Goal: Task Accomplishment & Management: Complete application form

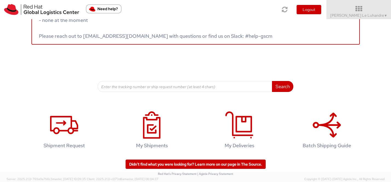
scroll to position [30, 0]
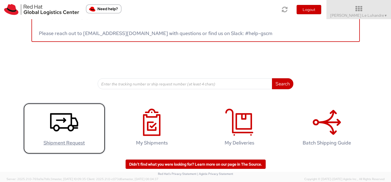
click at [64, 124] on icon at bounding box center [64, 122] width 28 height 27
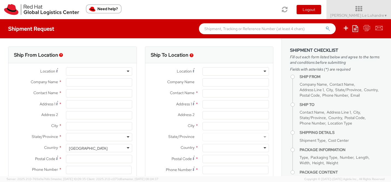
select select "779"
select select
type input "Red Hat"
type input "[PERSON_NAME] Le Luhandre"
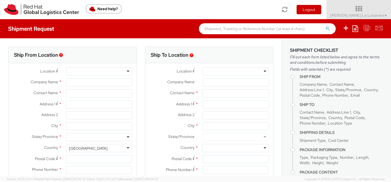
type input "dleluhan@redhat.com"
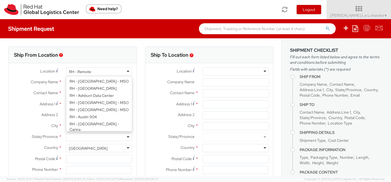
click at [110, 73] on div "RH - Remote" at bounding box center [99, 71] width 66 height 8
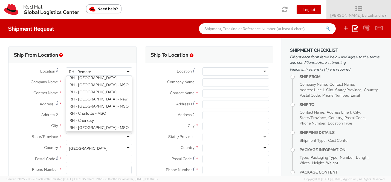
scroll to position [256, 0]
type input "Red Hat Limited"
type input "6700 Cork Airport Business Park"
type input "Kinsale Rd"
type input "CORK"
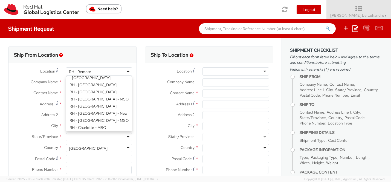
type input "T12 XR60"
type input "353 21 2303400"
select select "CM"
select select "KGS"
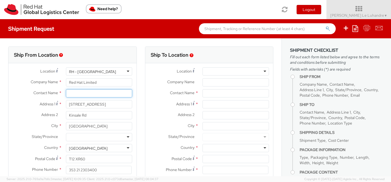
click at [82, 92] on input "text" at bounding box center [99, 93] width 66 height 8
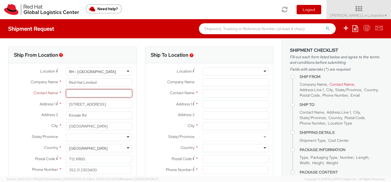
paste input "Charyl Horgan"
type input "Charyl Horgan"
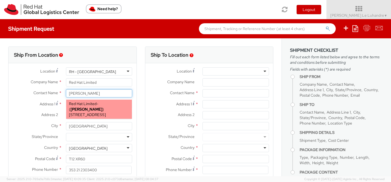
click at [106, 112] on span "6700 Cork Airport Business Park, Kinsale Rd, FLEX, CORK, T12 XR60, IE" at bounding box center [87, 114] width 37 height 5
type input "chorgan@redhat.com"
select select
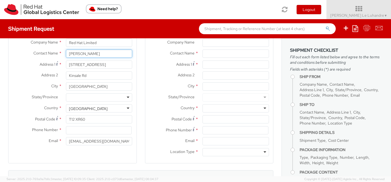
scroll to position [43, 0]
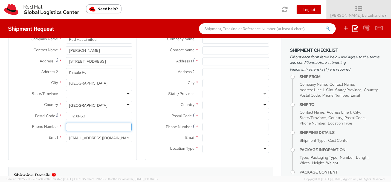
click at [96, 128] on input at bounding box center [99, 127] width 66 height 8
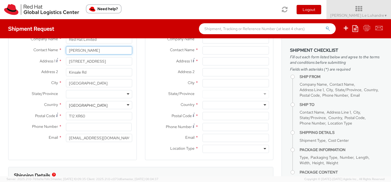
click at [99, 49] on input "Charyl Horgan" at bounding box center [99, 50] width 66 height 8
type input "Charyl Horgan- Michaël O'Neill"
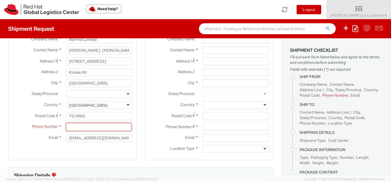
click at [94, 128] on input at bounding box center [99, 127] width 66 height 8
paste input "+353871224535"
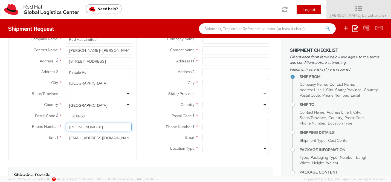
scroll to position [36, 0]
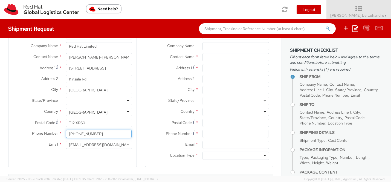
type input "+353871224535"
click at [115, 147] on input "chorgan@redhat.com" at bounding box center [99, 144] width 66 height 8
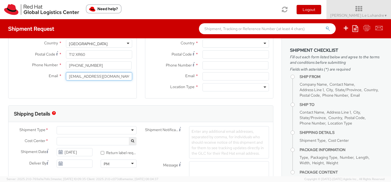
type input "chorgan@redhat.com;"
click at [110, 129] on div at bounding box center [97, 130] width 80 height 8
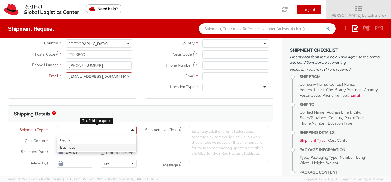
select select "779"
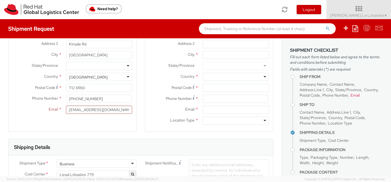
scroll to position [16, 0]
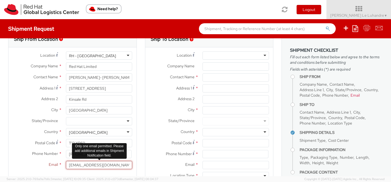
click at [118, 166] on input "chorgan@redhat.com;" at bounding box center [99, 165] width 66 height 8
paste input "mioneill@redhat.com"
drag, startPoint x: 93, startPoint y: 166, endPoint x: 67, endPoint y: 165, distance: 26.5
click at [67, 165] on input "chorgan@redhat.com; mioneill@redhat.com" at bounding box center [99, 165] width 66 height 8
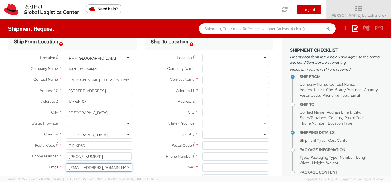
scroll to position [11, 0]
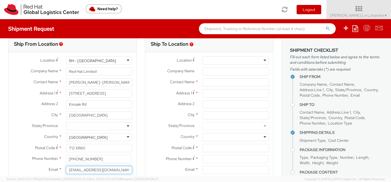
type input "mioneill@redhat.com"
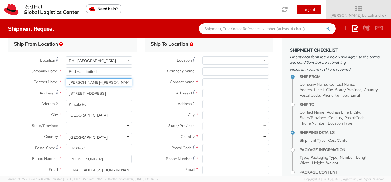
drag, startPoint x: 96, startPoint y: 84, endPoint x: 67, endPoint y: 84, distance: 29.5
click at [67, 84] on input "Charyl Horgan- Michaël O'Neill" at bounding box center [99, 82] width 66 height 8
click at [106, 81] on input "Michaël O'Neill" at bounding box center [99, 82] width 66 height 8
paste input "Charyl Horgan-"
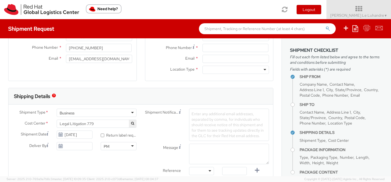
scroll to position [122, 0]
type input "Michaël O'Neill- Charyl Horgan-"
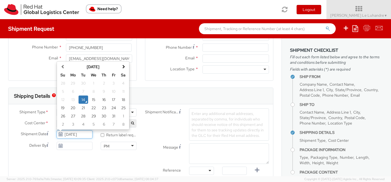
click at [79, 136] on input "10/14/2025" at bounding box center [75, 134] width 36 height 8
click at [94, 101] on td "15" at bounding box center [93, 99] width 11 height 8
type input "10/15/2025"
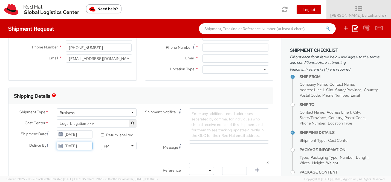
click at [78, 146] on input "10/14/2025" at bounding box center [75, 146] width 36 height 8
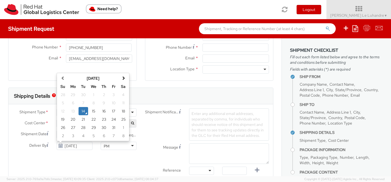
click at [122, 147] on div "PM" at bounding box center [119, 146] width 36 height 8
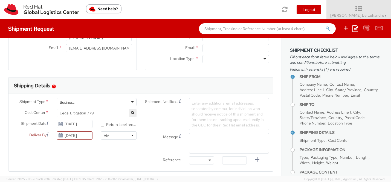
scroll to position [134, 0]
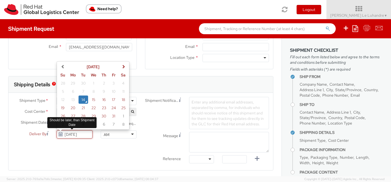
click at [81, 135] on input "10/14/2025" at bounding box center [75, 134] width 36 height 8
click at [92, 99] on td "15" at bounding box center [93, 99] width 11 height 8
type input "10/15/2025"
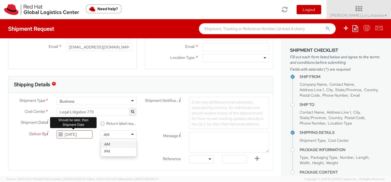
click at [117, 134] on div "AM" at bounding box center [119, 134] width 36 height 8
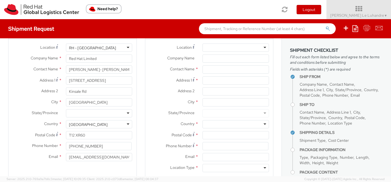
scroll to position [0, 0]
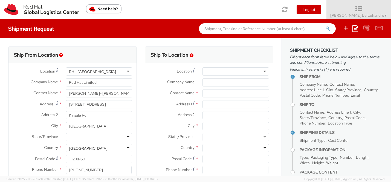
click at [216, 71] on div at bounding box center [235, 71] width 66 height 8
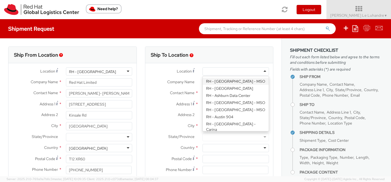
click at [216, 71] on div at bounding box center [235, 71] width 66 height 8
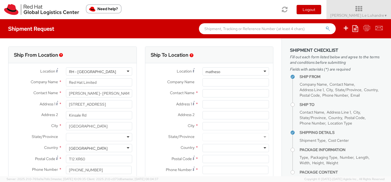
click at [255, 73] on div at bounding box center [235, 71] width 66 height 8
click at [264, 73] on div at bounding box center [235, 71] width 66 height 8
click at [248, 73] on div at bounding box center [235, 71] width 66 height 8
type input "m"
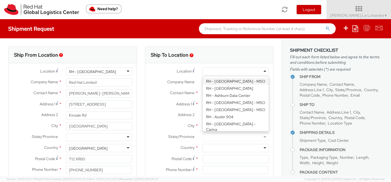
click at [187, 80] on span "Company Name" at bounding box center [180, 81] width 27 height 5
click at [202, 80] on input "Company Name *" at bounding box center [235, 82] width 66 height 8
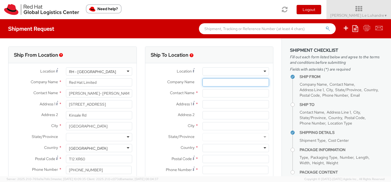
paste input "Eleanor Cairnduff Matheson LLP 70 Sir John Rogerson's Quay Dublin 2, Ireland D:…"
drag, startPoint x: 232, startPoint y: 84, endPoint x: 189, endPoint y: 84, distance: 42.1
click at [189, 84] on div "Company Name * Eleanor Cairnduff Matheson LLP 70 Sir John Rogerson's Quay Dubli…" at bounding box center [209, 82] width 128 height 8
click at [237, 83] on input "Eleanor Cairnduff Matheson LLP 70 Sir John Rogerson's Quay Dublin 2, Ireland D:…" at bounding box center [235, 82] width 66 height 8
drag, startPoint x: 237, startPoint y: 83, endPoint x: 202, endPoint y: 81, distance: 35.6
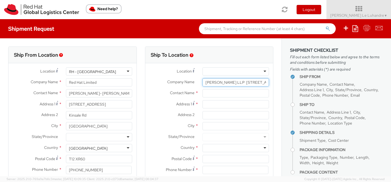
click at [202, 81] on div "Eleanor Cairnduff Matheson LLP 70 Sir John Rogerson's Quay Dublin 2, Ireland D:…" at bounding box center [235, 82] width 75 height 8
type input "Matheson LLP 70 Sir John Rogerson's Quay Dublin 2, Ireland D: +353 1 232 3796"
click at [205, 92] on input "text" at bounding box center [235, 93] width 66 height 8
paste input "Eleanor Cairnduff"
type input "Eleanor Cairnduff"
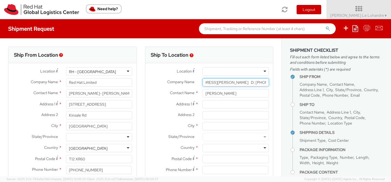
scroll to position [0, 82]
drag, startPoint x: 232, startPoint y: 82, endPoint x: 267, endPoint y: 84, distance: 35.0
click at [267, 83] on input "Matheson LLP 70 Sir John Rogerson's Quay Dublin 2, Ireland D: +353 1 232 3796" at bounding box center [235, 82] width 66 height 8
type input "Matheson LLP"
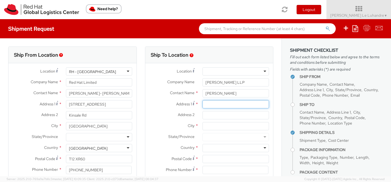
click at [233, 105] on input "Address 1 *" at bounding box center [235, 104] width 66 height 8
paste input "70 Sir John Rogerson's Quay Dublin 2, Ireland D: +353 1 232 3"
drag, startPoint x: 213, startPoint y: 103, endPoint x: 197, endPoint y: 103, distance: 16.7
click at [197, 103] on div "Address 1 * 70 Sir John Rogerson's Quay Dublin 2, Ireland D: +353 1 232 3" at bounding box center [209, 104] width 128 height 8
click at [250, 106] on input "70 Sir John Rogerson's Quay Dublin 2, Ireland D: +353 1 232 3" at bounding box center [235, 104] width 66 height 8
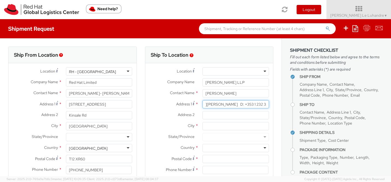
scroll to position [0, 48]
drag, startPoint x: 265, startPoint y: 105, endPoint x: 271, endPoint y: 105, distance: 6.3
click at [271, 105] on div "70 Sir John Rogerson's Quay Dublin 2, Ireland D: +353 1 232 3" at bounding box center [235, 104] width 75 height 8
click at [238, 105] on input "70 Sir John Rogerson's Quay Dublin 2, Ireland D: +353 1 232 3" at bounding box center [235, 104] width 66 height 8
drag, startPoint x: 238, startPoint y: 105, endPoint x: 273, endPoint y: 105, distance: 34.7
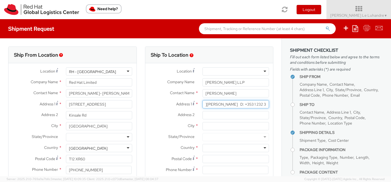
click at [273, 105] on div "Ship To Location Location * RH - Amsterdam - MSO RH - Amsterdam Data Center RH …" at bounding box center [209, 127] width 137 height 163
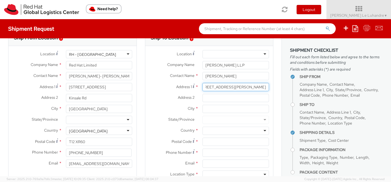
scroll to position [22, 0]
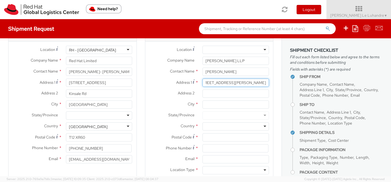
type input "70 Sir John Rogerson's Quay Dublin 2, Ireland"
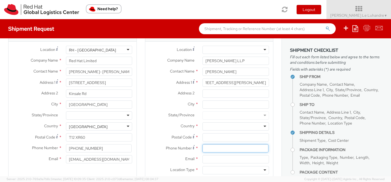
click at [211, 150] on input at bounding box center [235, 148] width 66 height 8
paste input "D: +353 1 232 3"
type input "D: +353 1 232 3"
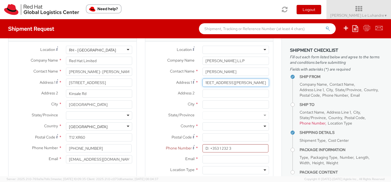
scroll to position [0, 21]
drag, startPoint x: 219, startPoint y: 83, endPoint x: 264, endPoint y: 83, distance: 45.1
click at [264, 83] on input "70 Sir John Rogerson's Quay Dublin 2, Ireland" at bounding box center [235, 82] width 66 height 8
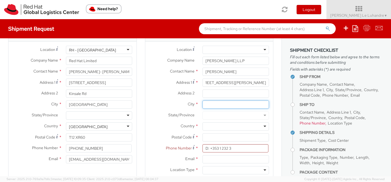
click at [206, 105] on input "City *" at bounding box center [235, 104] width 66 height 8
type input "DUBLIN"
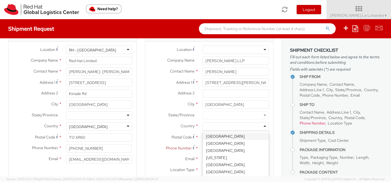
click at [207, 128] on div at bounding box center [235, 126] width 66 height 8
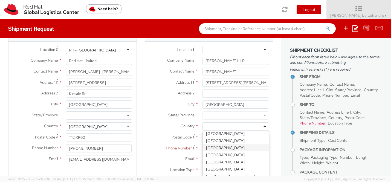
scroll to position [617, 0]
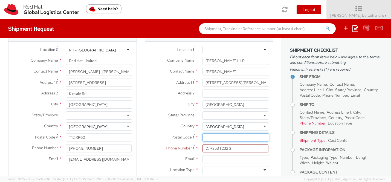
click at [211, 137] on input "Postal Code *" at bounding box center [235, 137] width 66 height 8
type input "Dublin 2"
drag, startPoint x: 210, startPoint y: 149, endPoint x: 198, endPoint y: 149, distance: 12.0
click at [198, 149] on div "D: +353 1 232 3" at bounding box center [235, 148] width 75 height 8
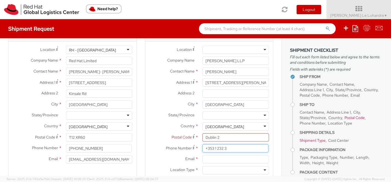
type input "+353 1 232 3"
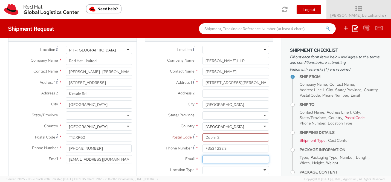
click at [206, 158] on input "Email *" at bounding box center [235, 159] width 66 height 8
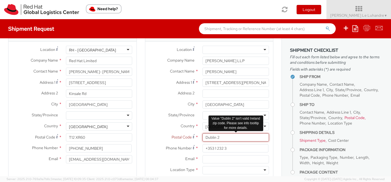
click at [210, 137] on input "Dublin 2" at bounding box center [235, 137] width 66 height 8
drag, startPoint x: 226, startPoint y: 138, endPoint x: 202, endPoint y: 137, distance: 23.8
click at [202, 137] on div "Dublin 2" at bounding box center [235, 137] width 75 height 8
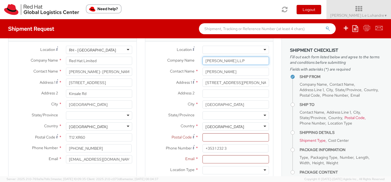
drag, startPoint x: 235, startPoint y: 62, endPoint x: 199, endPoint y: 62, distance: 36.1
click at [199, 62] on div "Matheson LLP" at bounding box center [235, 61] width 75 height 8
click at [211, 136] on input "Postal Code *" at bounding box center [235, 137] width 66 height 8
paste input "D02 R296"
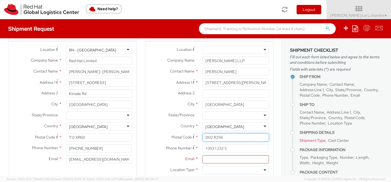
type input "D02 R296"
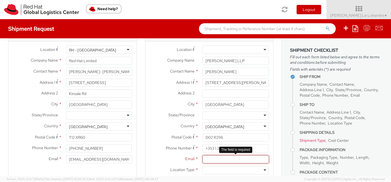
click at [209, 158] on input "Email *" at bounding box center [235, 159] width 66 height 8
paste input "eleanor.cairnduff@matheson.com"
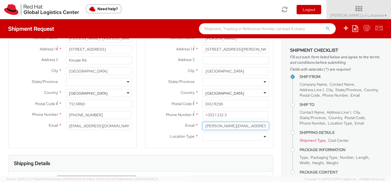
scroll to position [63, 0]
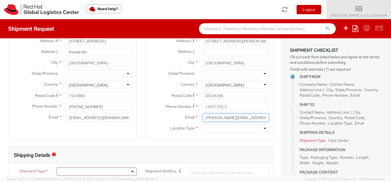
type input "eleanor.cairnduff@matheson.com"
click at [219, 132] on div at bounding box center [235, 128] width 66 height 8
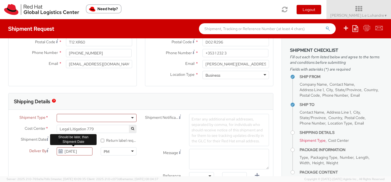
scroll to position [131, 0]
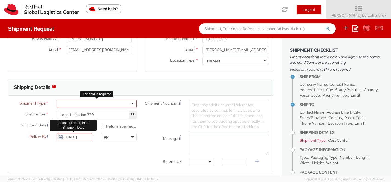
click at [92, 106] on div at bounding box center [97, 103] width 80 height 8
click at [87, 119] on div "Should be later, than Shipment Date" at bounding box center [73, 125] width 46 height 14
click at [125, 105] on div at bounding box center [97, 103] width 80 height 8
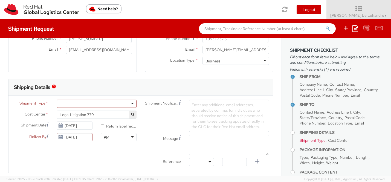
click at [84, 153] on div "Shipment Type * Batch Business Cost Center * Legal Litigation 779 Legal Litigat…" at bounding box center [140, 133] width 264 height 69
click at [110, 100] on div at bounding box center [97, 103] width 80 height 8
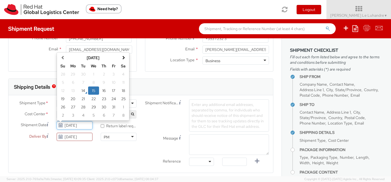
click at [71, 125] on input "10/15/2025" at bounding box center [75, 125] width 36 height 8
click at [93, 92] on td "15" at bounding box center [93, 90] width 11 height 8
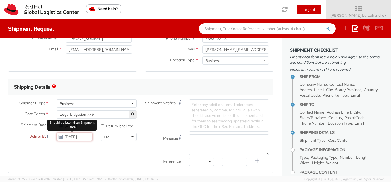
click at [75, 139] on input "10/15/2025" at bounding box center [75, 137] width 36 height 8
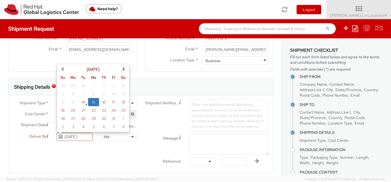
click at [95, 151] on div "Shipment Type * Business Business Batch Business Cost Center * Legal Litigation…" at bounding box center [140, 133] width 264 height 69
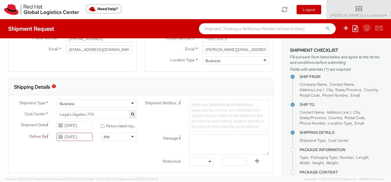
click at [124, 138] on div "PM" at bounding box center [119, 137] width 36 height 8
click at [111, 153] on div "Shipment Type * Business Business Batch Business Cost Center * Legal Litigation…" at bounding box center [140, 133] width 264 height 69
click at [83, 141] on div "Deliver By 10/15/2025" at bounding box center [52, 138] width 88 height 11
click at [81, 138] on input "10/15/2025" at bounding box center [75, 137] width 36 height 8
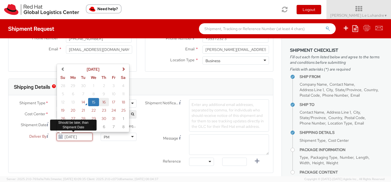
click at [103, 104] on td "16" at bounding box center [104, 102] width 10 height 8
type input "10/16/2025"
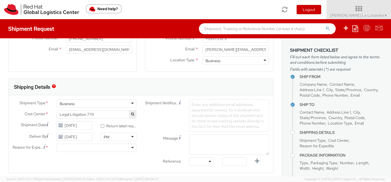
click at [116, 135] on div "PM" at bounding box center [119, 137] width 36 height 8
click at [89, 148] on div at bounding box center [97, 147] width 80 height 8
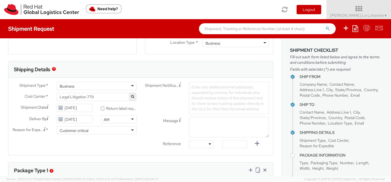
scroll to position [150, 0]
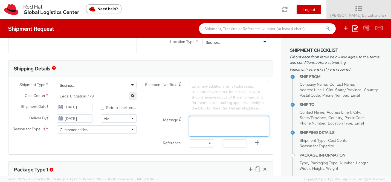
click at [212, 126] on textarea "Message" at bounding box center [229, 126] width 80 height 20
paste textarea "please arrange shipment to Matheson by midday tomorrow. Copying Charyl who mayb…"
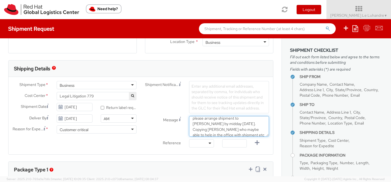
scroll to position [0, 0]
drag, startPoint x: 225, startPoint y: 127, endPoint x: 259, endPoint y: 135, distance: 34.3
click at [259, 135] on textarea "please arrange shipment to Matheson by midday tomorrow. Copying Charyl who mayb…" at bounding box center [229, 126] width 80 height 20
drag, startPoint x: 224, startPoint y: 127, endPoint x: 257, endPoint y: 135, distance: 33.7
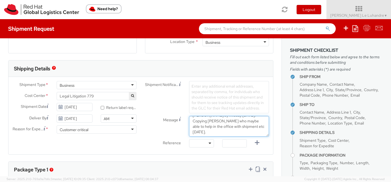
click at [257, 135] on textarea "please arrange shipment to Matheson by midday tomorrow. Copying Charyl who mayb…" at bounding box center [229, 126] width 80 height 20
type textarea "please arrange shipment to Matheson by midday tomorrow."
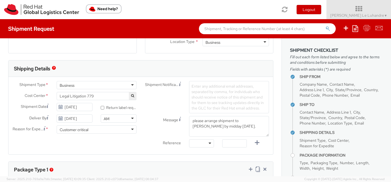
click at [204, 87] on span "Enter any additional email addresses, separated by comma, for individuals who s…" at bounding box center [227, 97] width 72 height 27
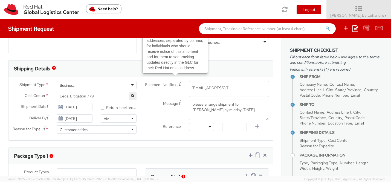
type input "dleluhan@redhat.com"
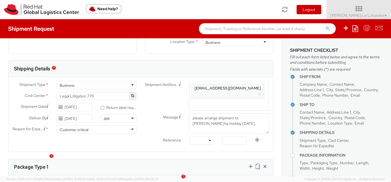
paste input "mirwin@redhat.com"
type input "mirwin@redhat.com"
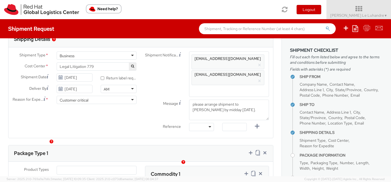
scroll to position [181, 0]
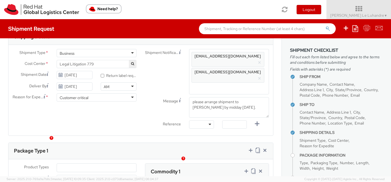
click at [210, 120] on div at bounding box center [201, 124] width 25 height 8
click at [163, 120] on div "Reference" at bounding box center [163, 124] width 44 height 9
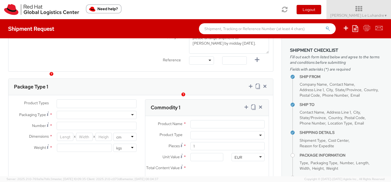
scroll to position [247, 0]
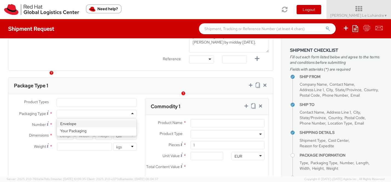
click at [98, 110] on div at bounding box center [97, 114] width 80 height 8
type input "1"
type input "24.13"
type input "31.75"
type input "0.64"
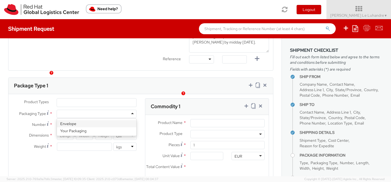
type input "0.5"
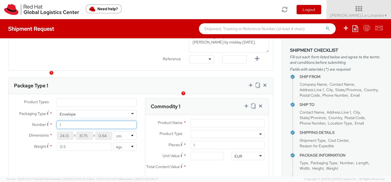
click at [91, 121] on input "1" at bounding box center [97, 125] width 80 height 8
click at [93, 140] on div "Dimensions * 24.13 X 31.75 X 0.64 in cm Weight * 0.5 lbs kgs" at bounding box center [74, 142] width 132 height 22
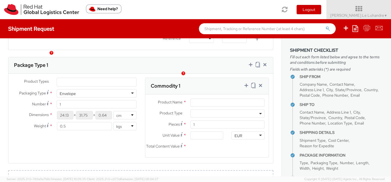
scroll to position [270, 0]
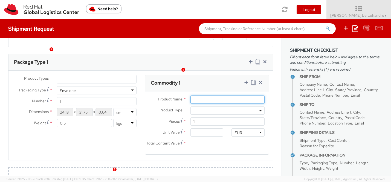
click at [204, 95] on input "Product Name *" at bounding box center [227, 99] width 74 height 8
click at [183, 70] on img "button" at bounding box center [183, 70] width 4 height 4
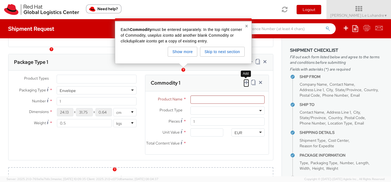
click at [245, 80] on icon at bounding box center [245, 82] width 5 height 5
select select
click at [127, 170] on icon at bounding box center [127, 172] width 5 height 5
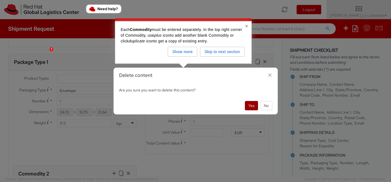
click at [250, 104] on button "Yes" at bounding box center [251, 105] width 13 height 9
select select
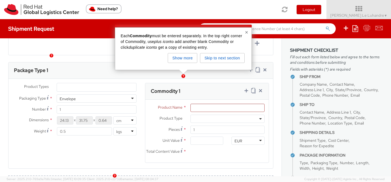
scroll to position [261, 0]
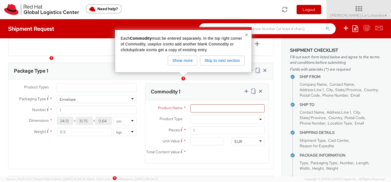
click at [211, 115] on span at bounding box center [227, 119] width 74 height 8
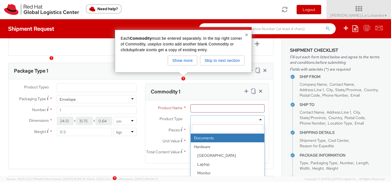
select select "DOCUMENT"
type input "Documents"
type input "1.00"
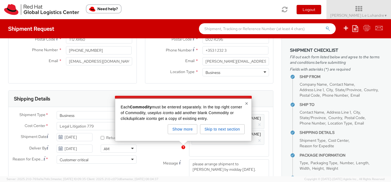
scroll to position [193, 0]
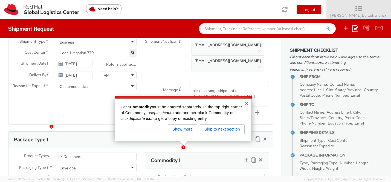
click at [247, 105] on button "×" at bounding box center [246, 103] width 3 height 5
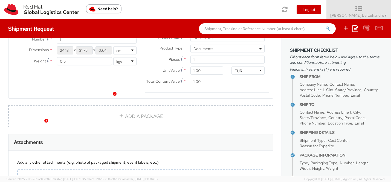
scroll to position [380, 0]
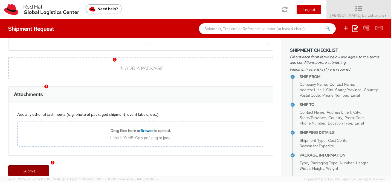
click at [36, 165] on link "Submit" at bounding box center [28, 170] width 41 height 11
